Goal: Information Seeking & Learning: Check status

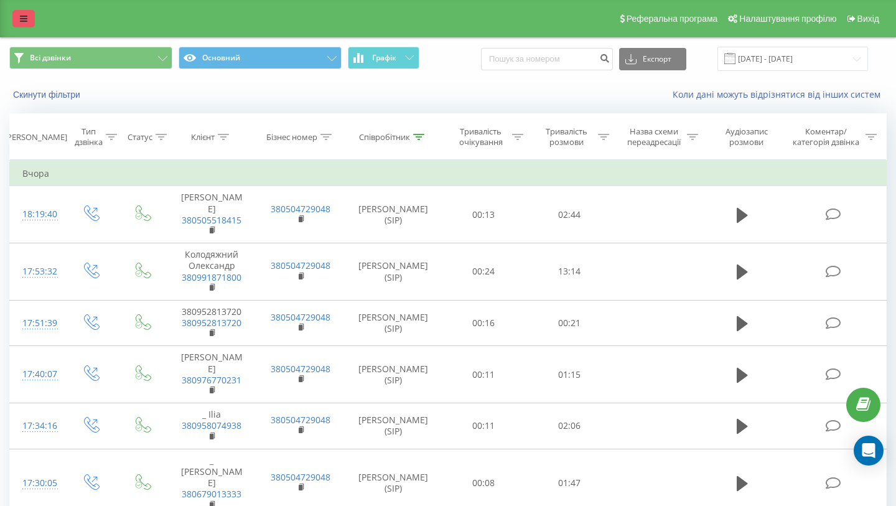
click at [17, 21] on link at bounding box center [23, 18] width 22 height 17
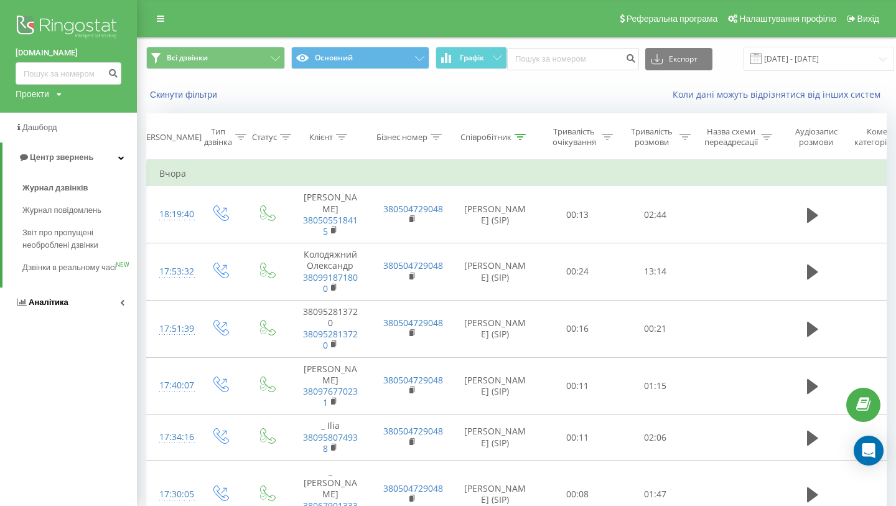
click at [49, 307] on span "Аналiтика" at bounding box center [49, 301] width 40 height 9
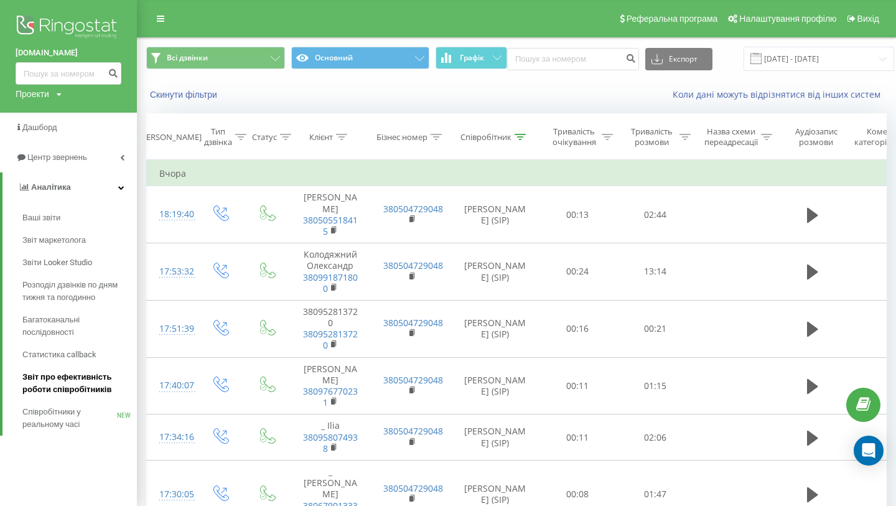
click at [59, 385] on span "Звіт про ефективність роботи співробітників" at bounding box center [76, 383] width 108 height 25
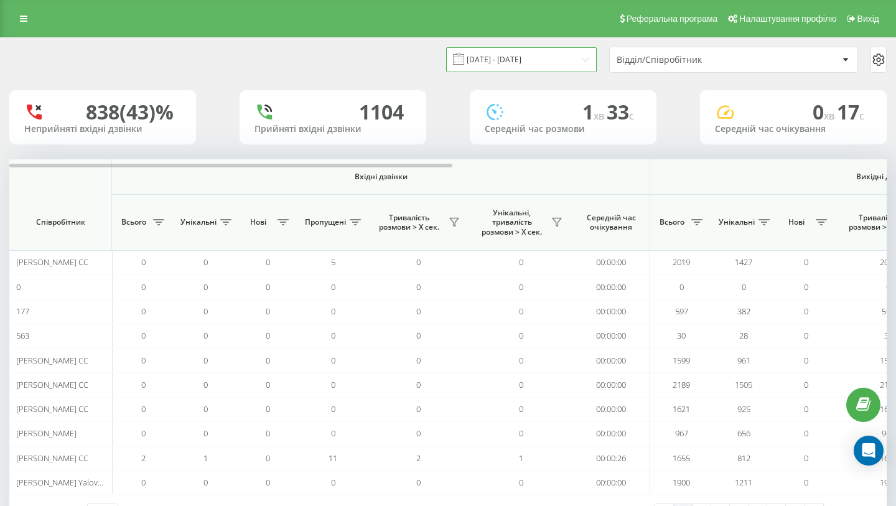
click at [567, 62] on input "[DATE] - [DATE]" at bounding box center [521, 59] width 151 height 24
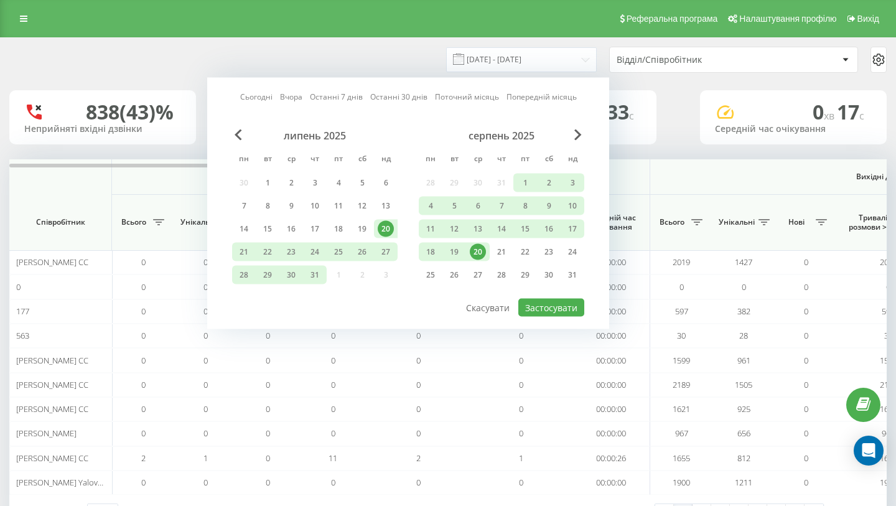
click at [476, 244] on div "20" at bounding box center [478, 252] width 16 height 16
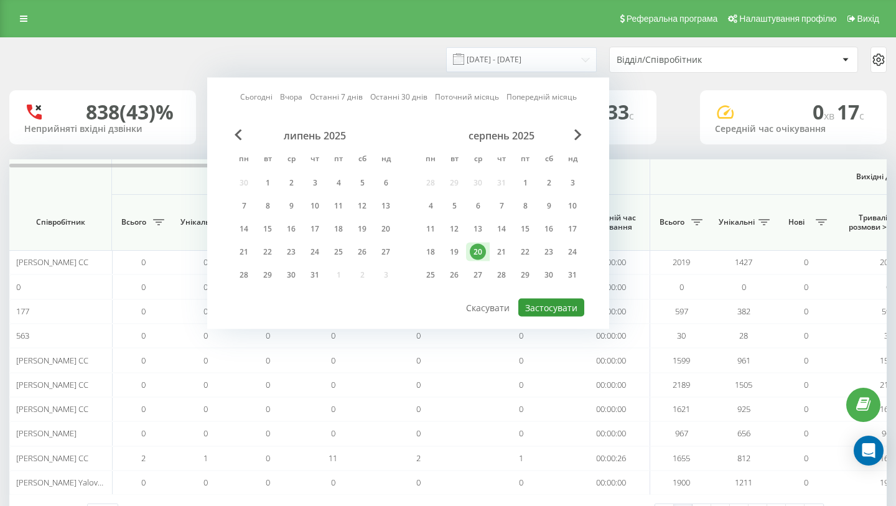
click at [541, 306] on button "Застосувати" at bounding box center [551, 308] width 66 height 18
type input "20.08.2025 - 20.08.2025"
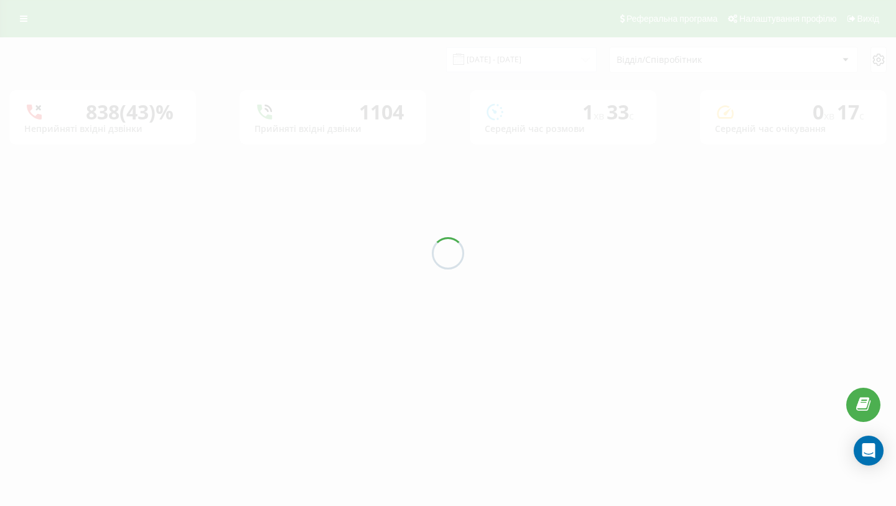
click at [679, 58] on div at bounding box center [448, 253] width 896 height 506
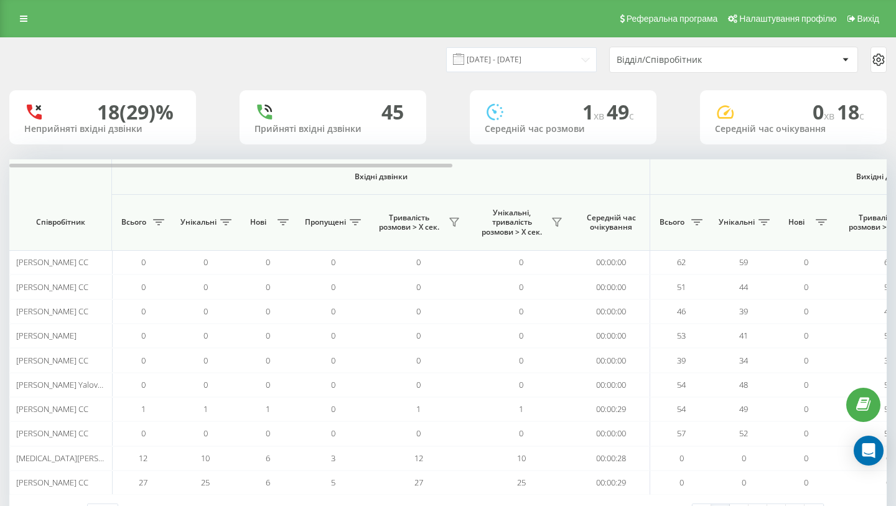
click at [679, 58] on div "Відділ/Співробітник" at bounding box center [690, 60] width 149 height 11
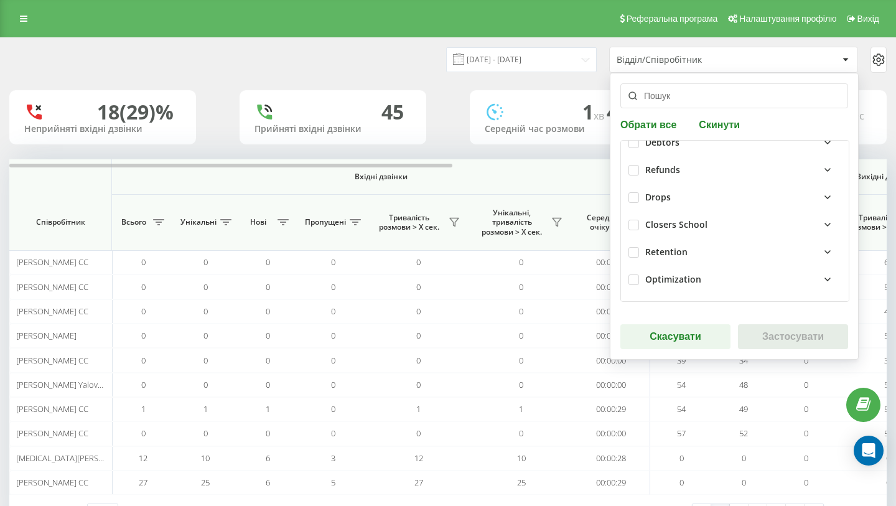
scroll to position [320, 0]
click at [632, 193] on label at bounding box center [633, 193] width 11 height 0
checkbox input "true"
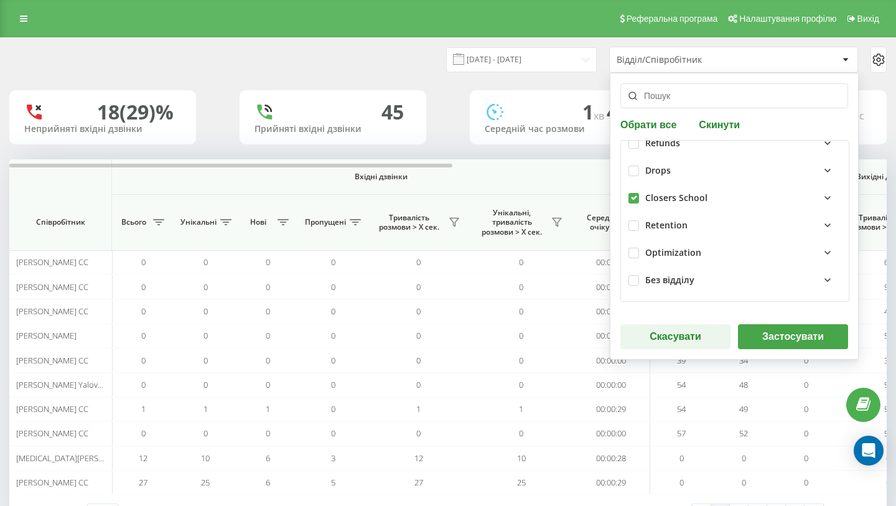
click at [778, 345] on button "Застосувати" at bounding box center [793, 336] width 110 height 25
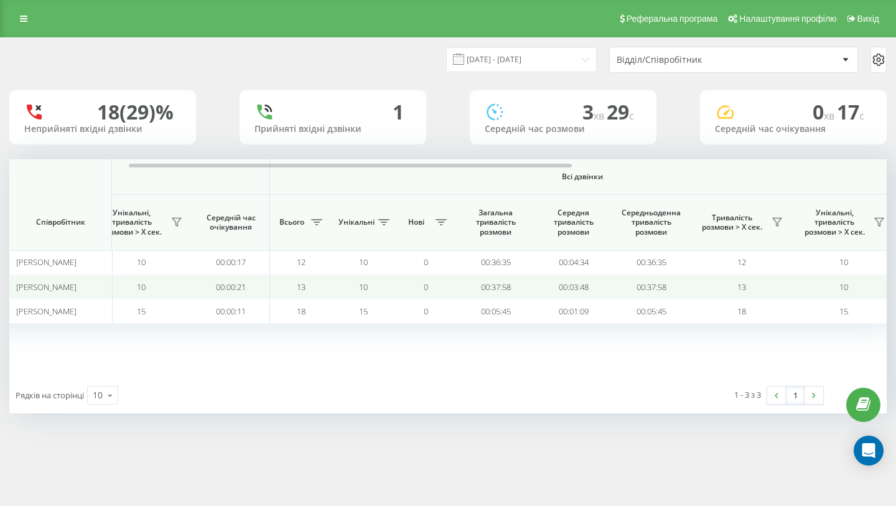
scroll to position [0, 858]
